Goal: Check status: Check status

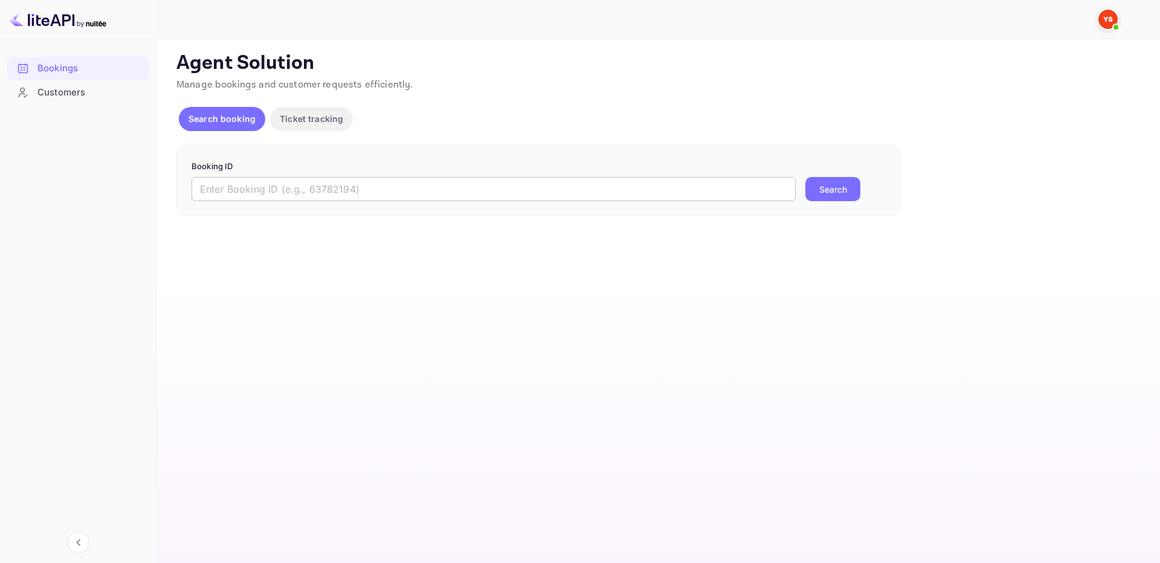
drag, startPoint x: 553, startPoint y: 192, endPoint x: 566, endPoint y: 192, distance: 12.7
click at [553, 192] on input "text" at bounding box center [494, 189] width 604 height 24
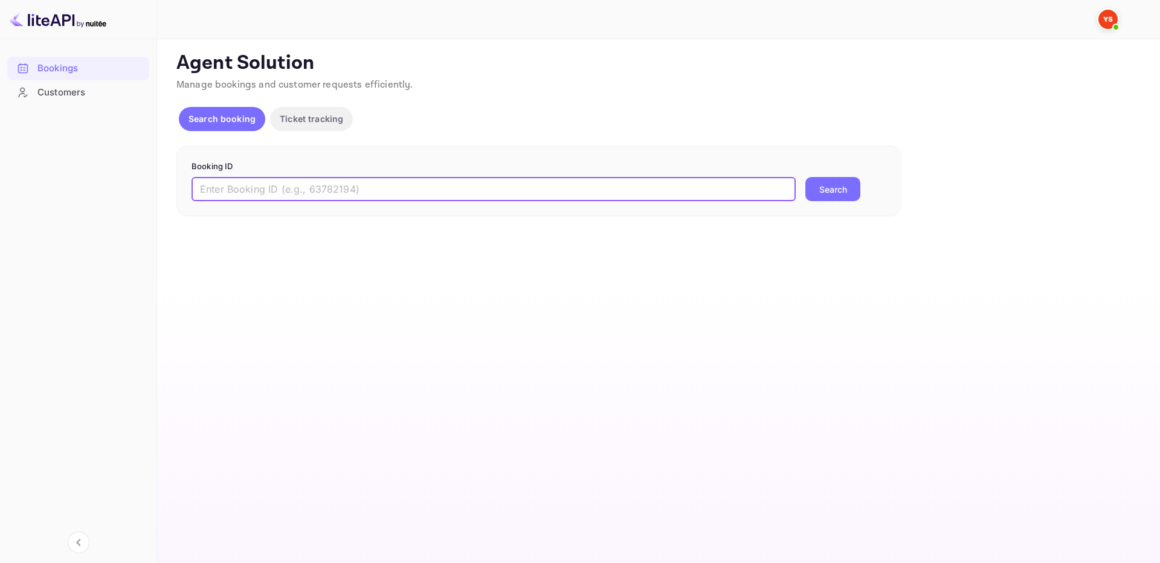
paste input "9467834"
type input "9467834"
click at [846, 179] on button "Search" at bounding box center [833, 189] width 55 height 24
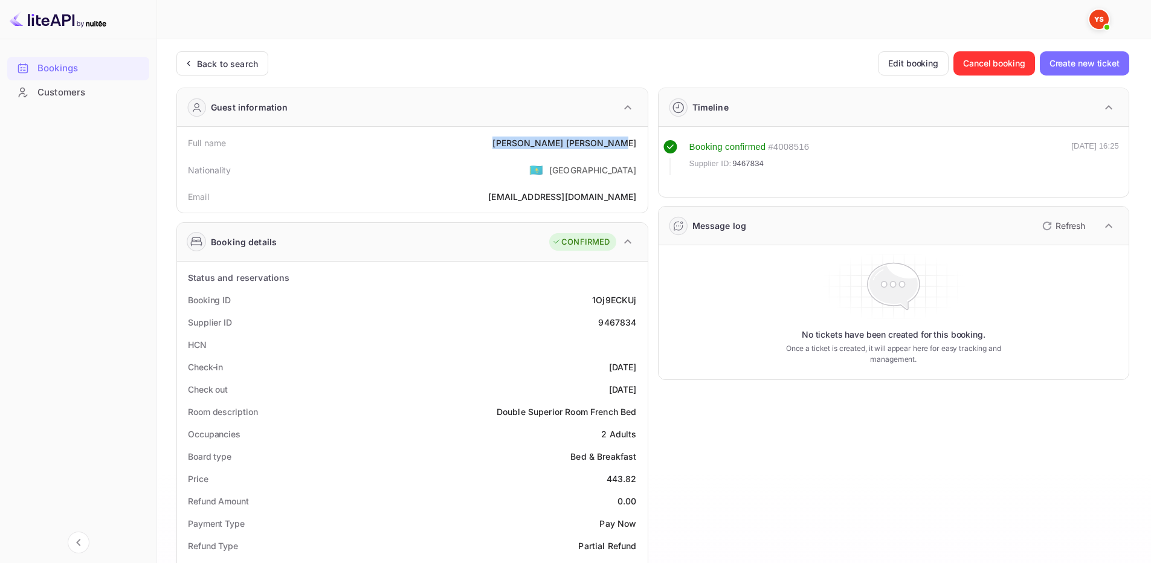
drag, startPoint x: 539, startPoint y: 141, endPoint x: 638, endPoint y: 145, distance: 99.2
click at [638, 145] on div "Full name [PERSON_NAME]" at bounding box center [412, 143] width 461 height 22
copy div "[PERSON_NAME]"
drag, startPoint x: 606, startPoint y: 480, endPoint x: 640, endPoint y: 480, distance: 34.4
click at [640, 480] on div "Price 443.82" at bounding box center [412, 479] width 461 height 22
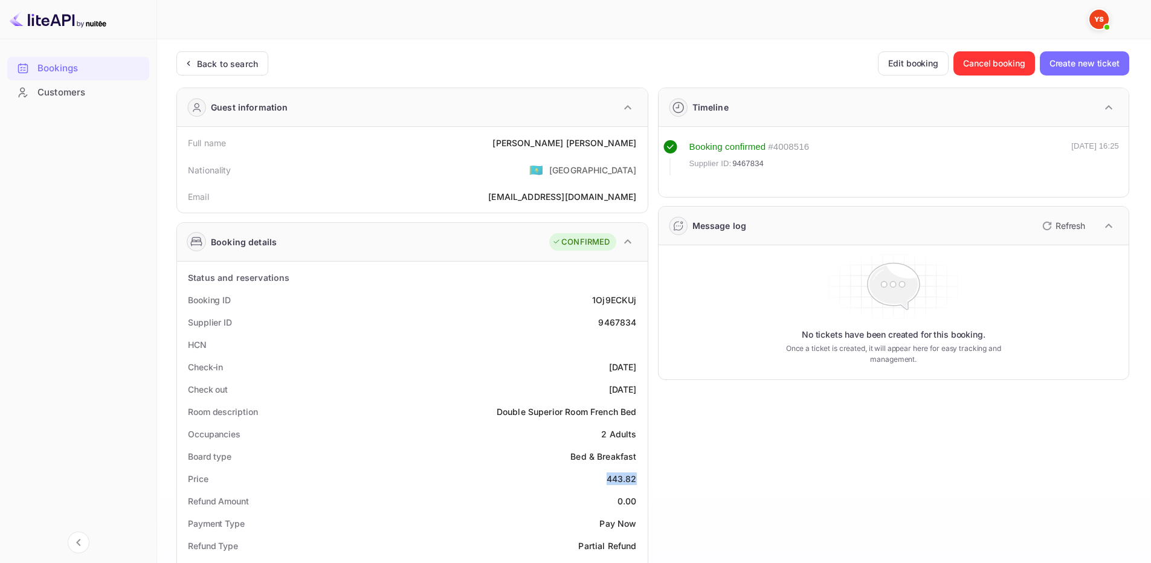
copy div "443.82"
